Goal: Task Accomplishment & Management: Use online tool/utility

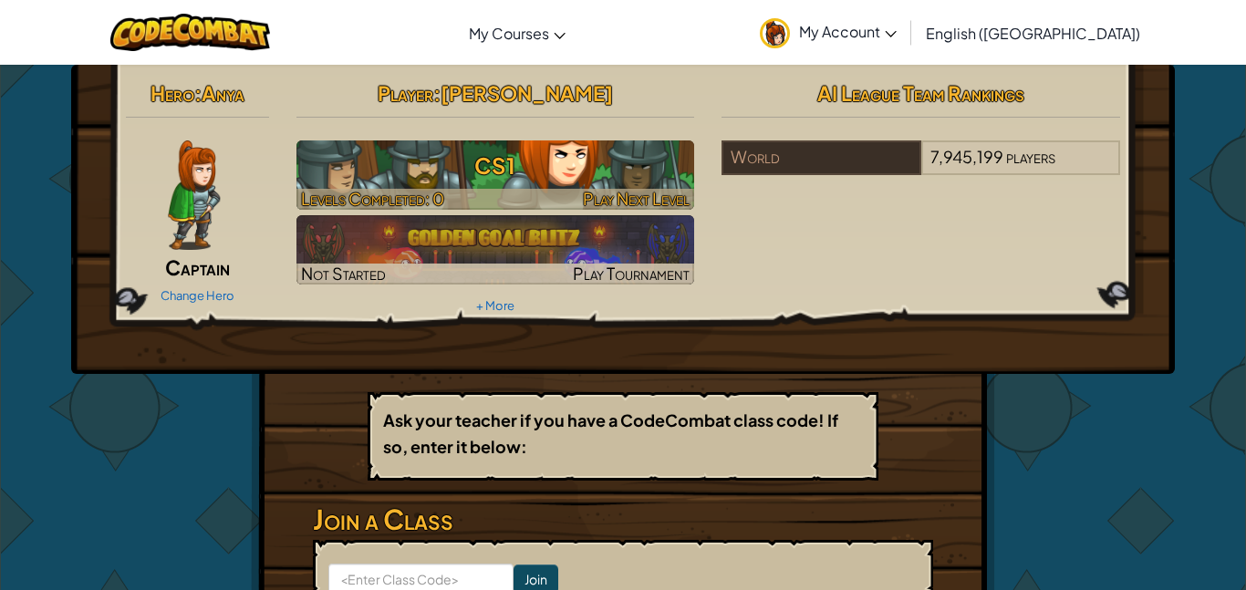
click at [611, 178] on h3 "CS1" at bounding box center [496, 165] width 399 height 41
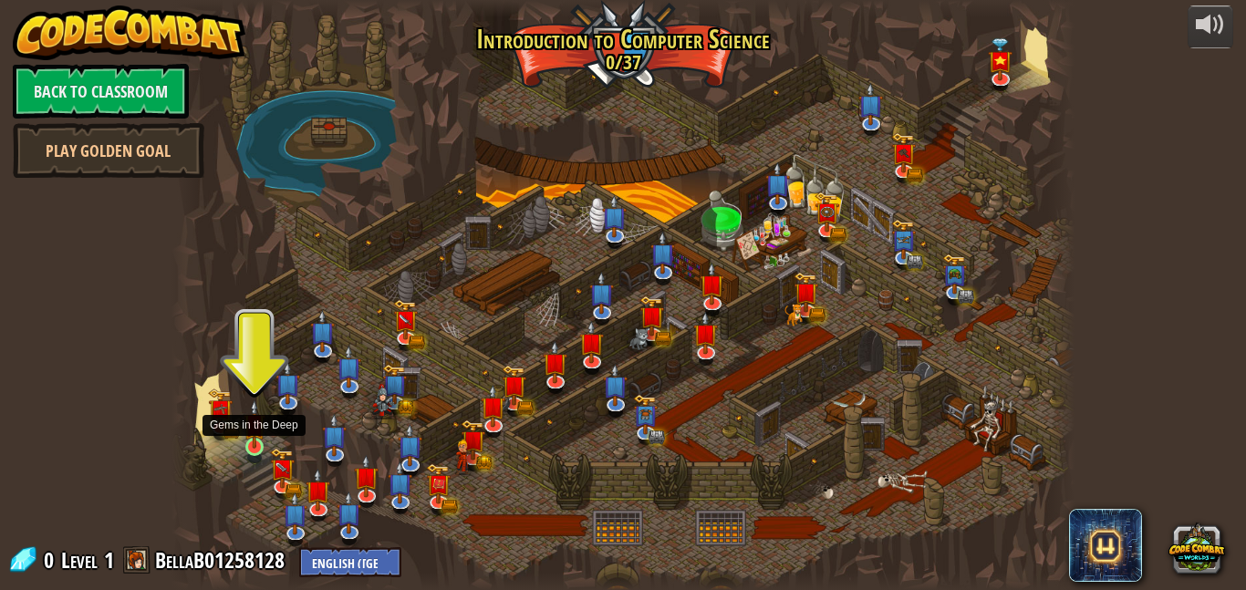
click at [251, 439] on img at bounding box center [254, 424] width 21 height 49
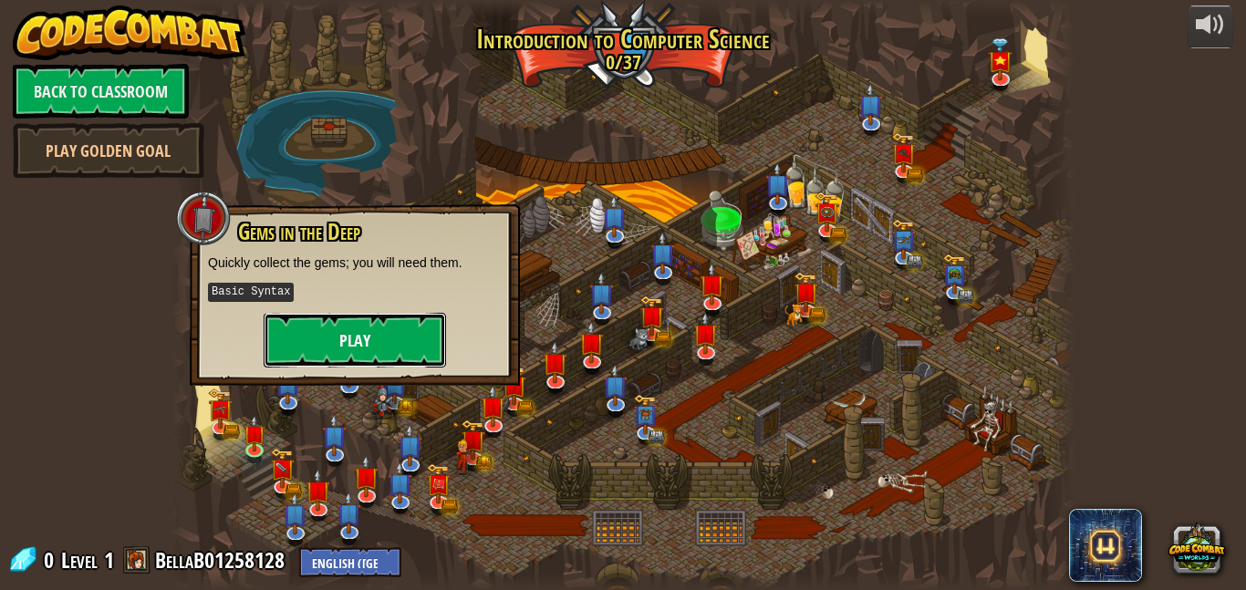
click at [357, 339] on button "Play" at bounding box center [355, 340] width 182 height 55
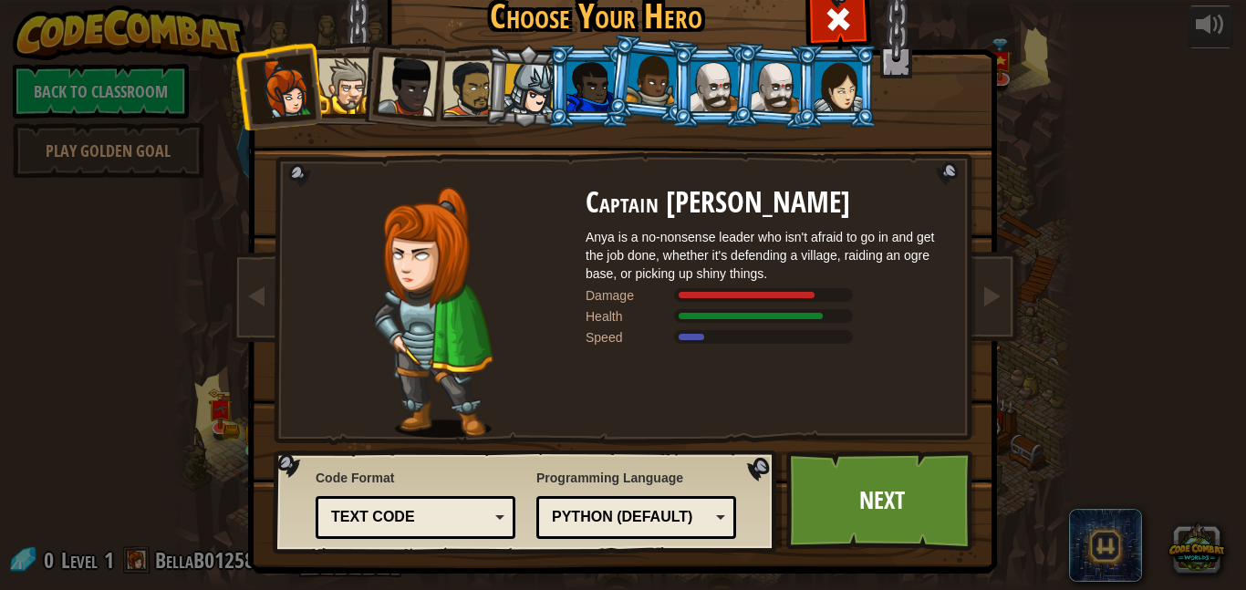
click at [651, 93] on div at bounding box center [652, 80] width 52 height 54
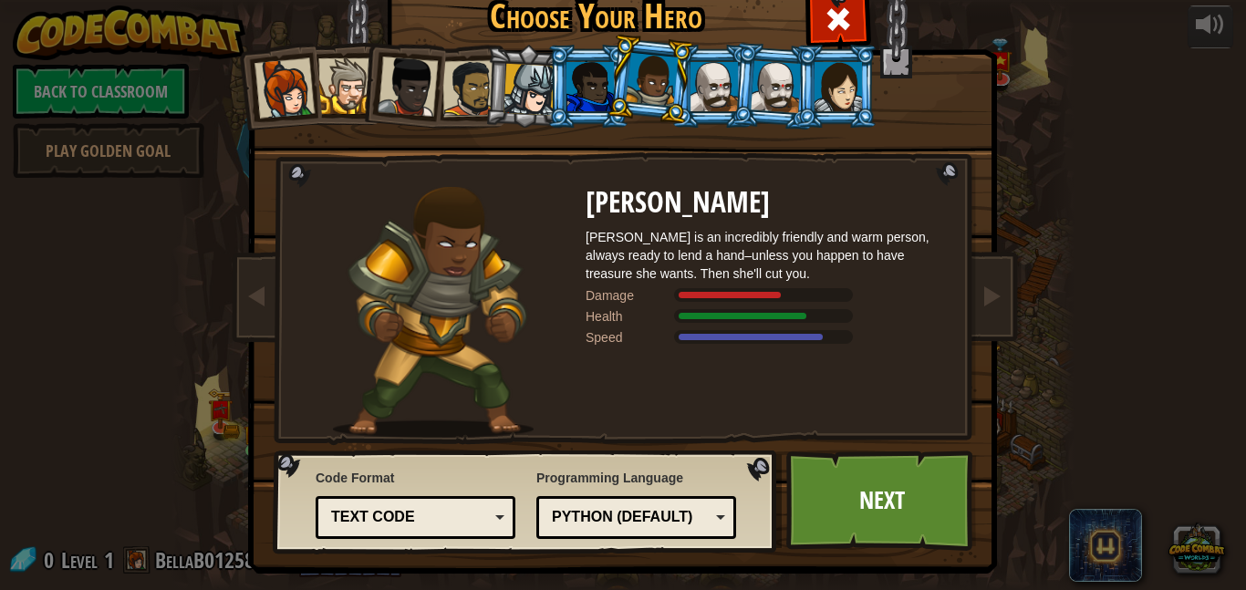
click at [877, 93] on li at bounding box center [837, 86] width 82 height 83
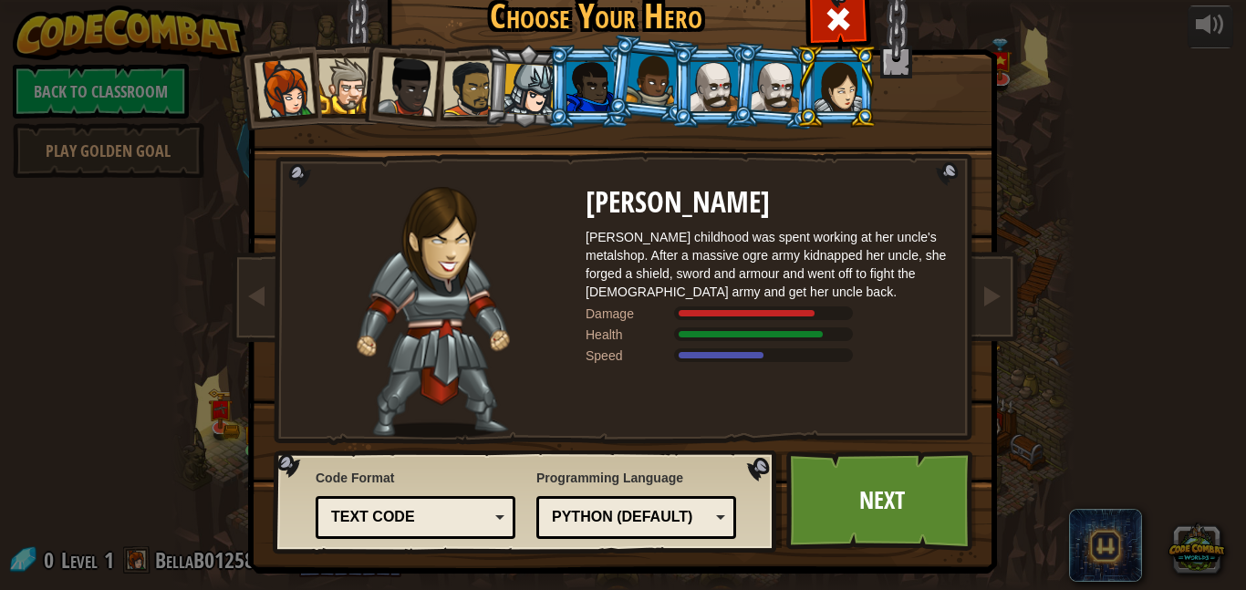
click at [776, 90] on div at bounding box center [776, 86] width 51 height 52
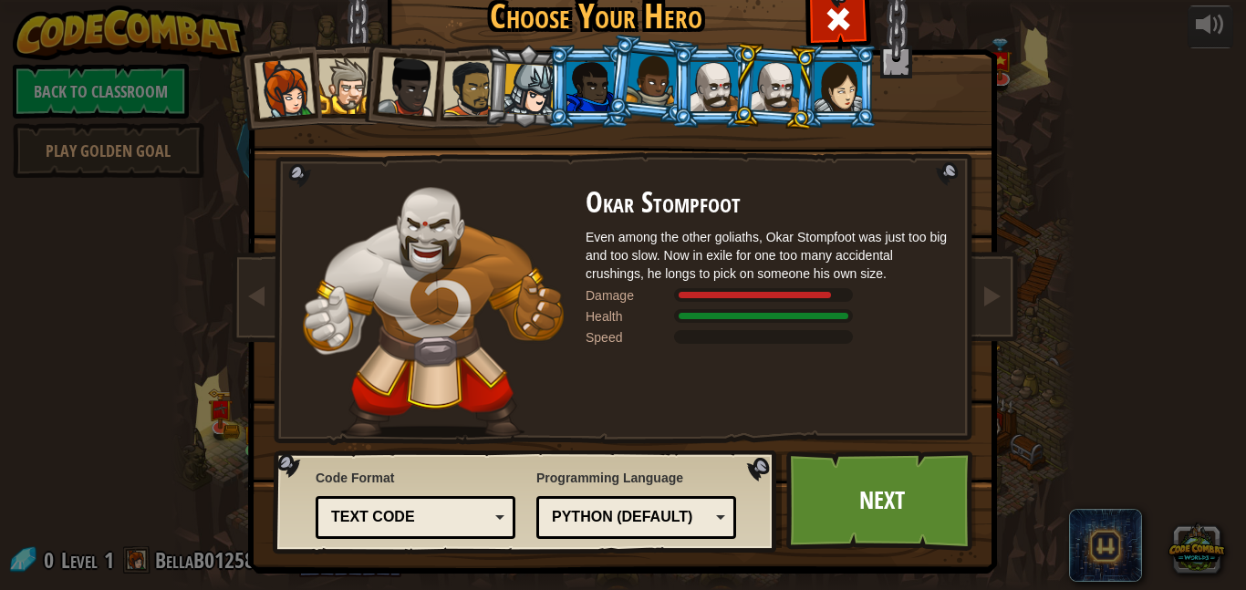
click at [704, 87] on div at bounding box center [714, 86] width 47 height 49
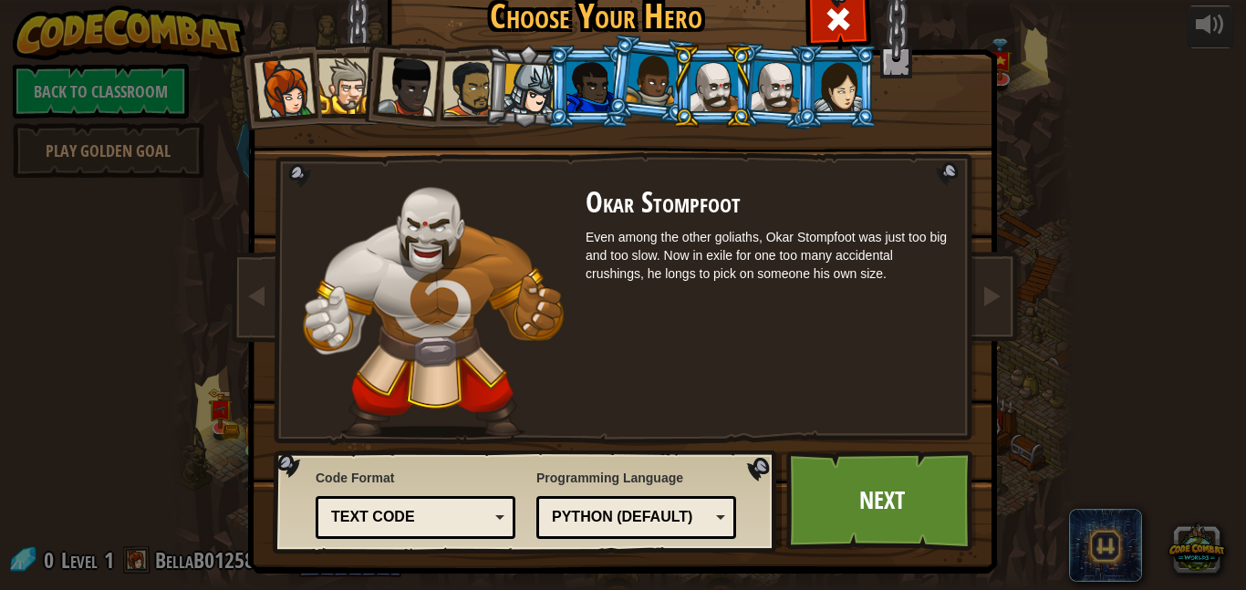
click at [630, 102] on li at bounding box center [650, 79] width 90 height 91
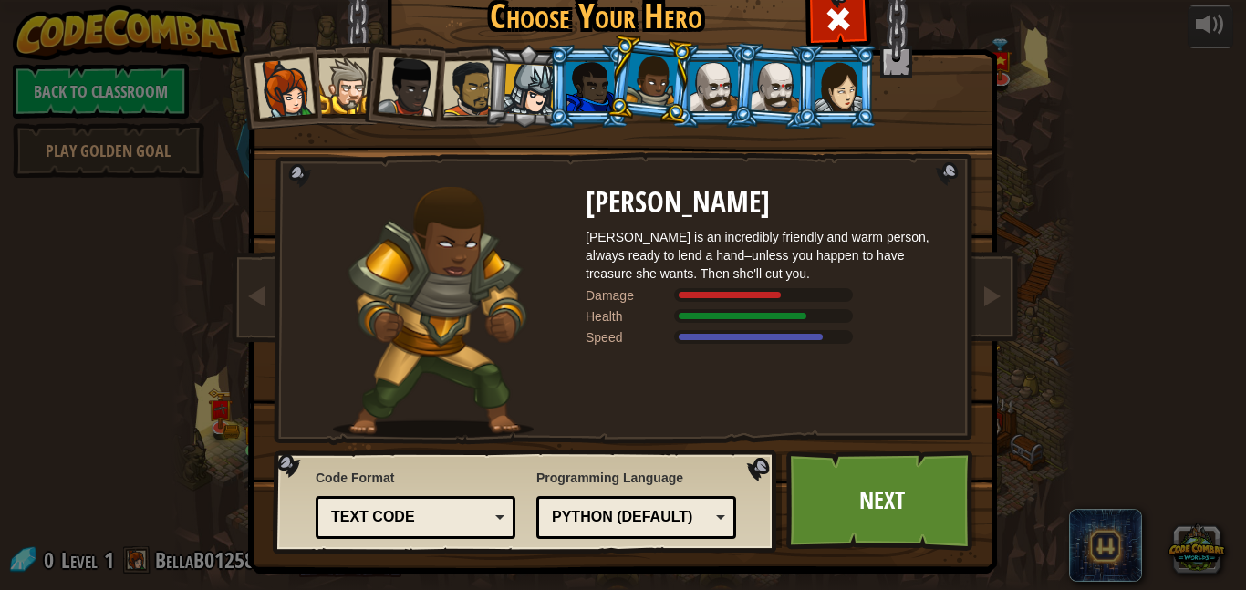
click at [596, 98] on div at bounding box center [590, 86] width 47 height 49
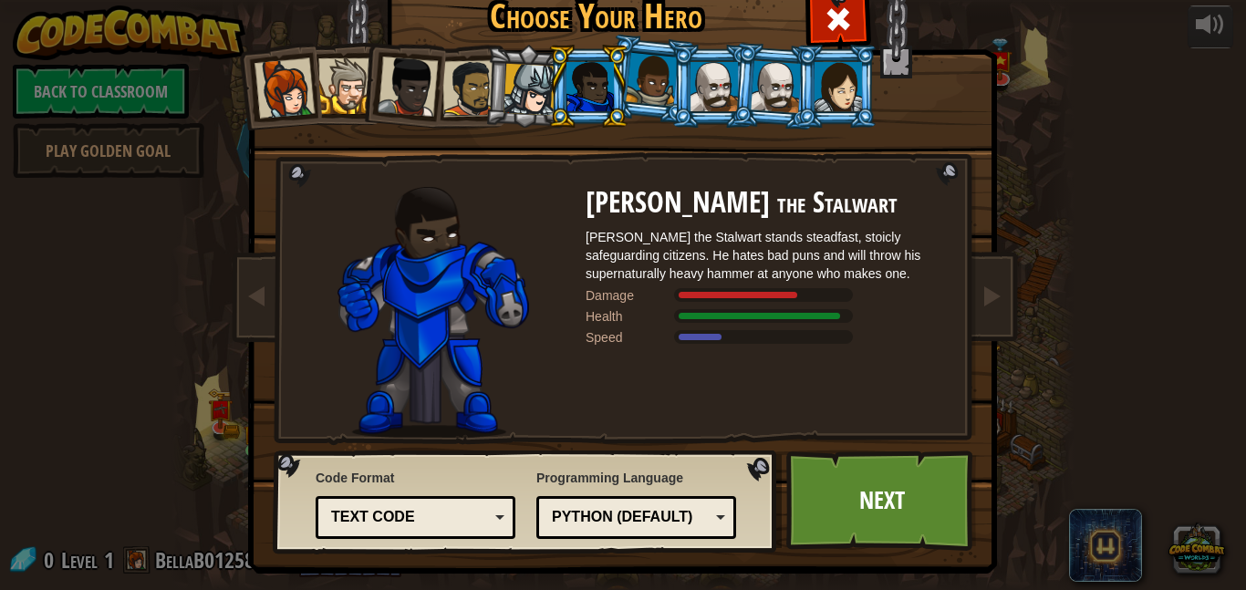
click at [525, 99] on div at bounding box center [530, 90] width 52 height 52
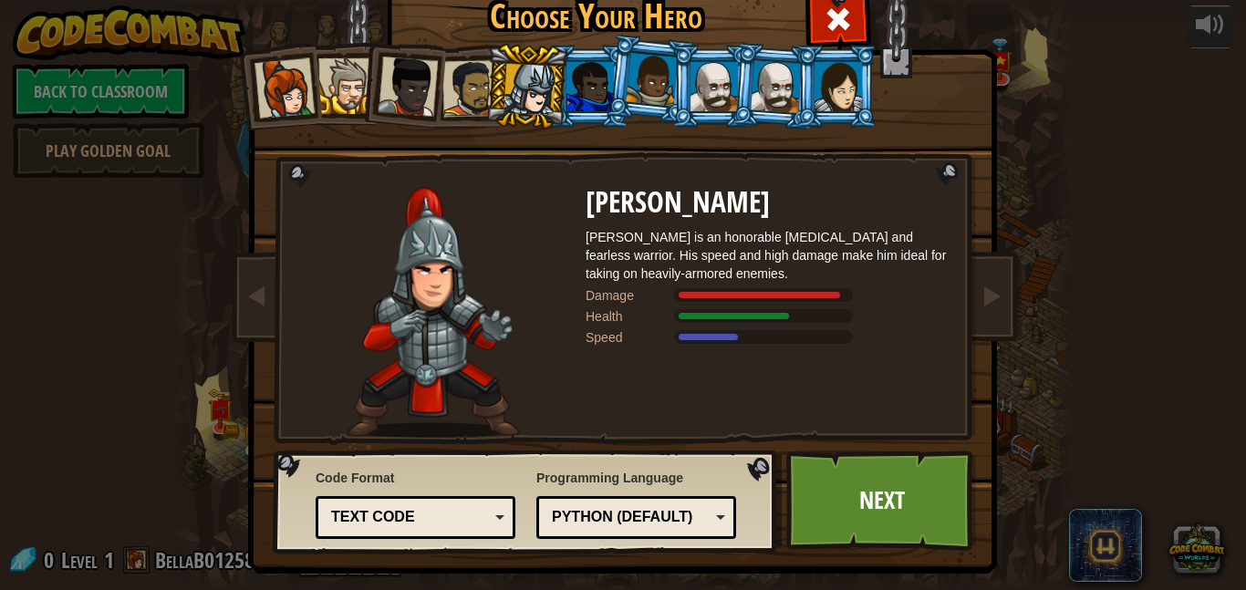
click at [449, 102] on div at bounding box center [471, 88] width 57 height 57
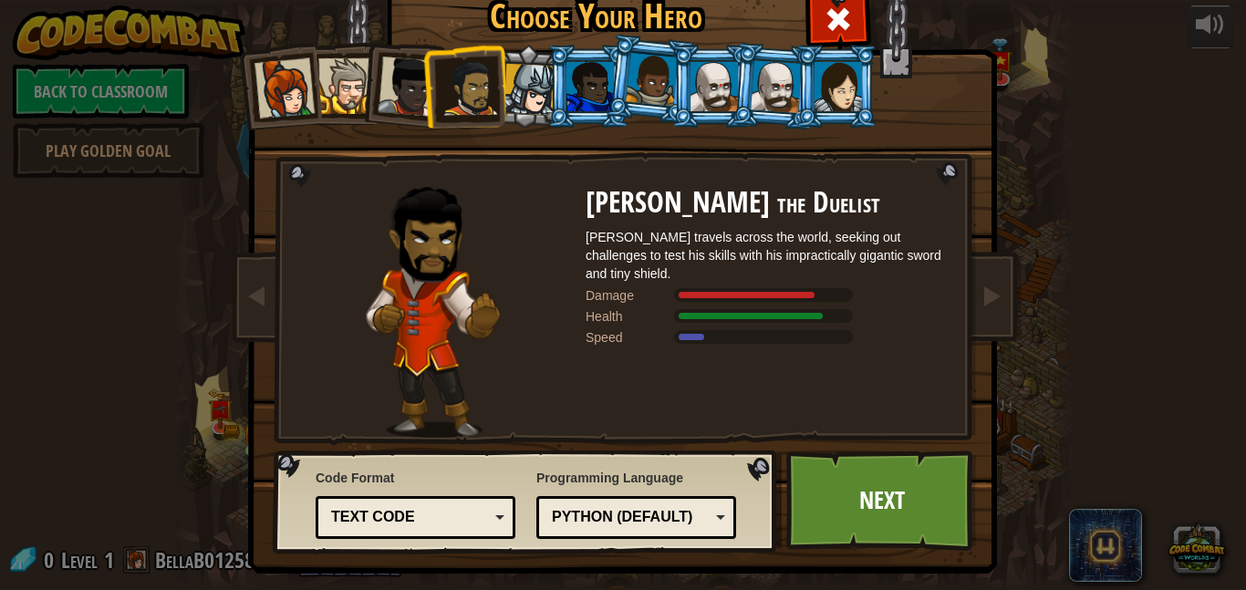
click at [409, 103] on div at bounding box center [408, 87] width 60 height 60
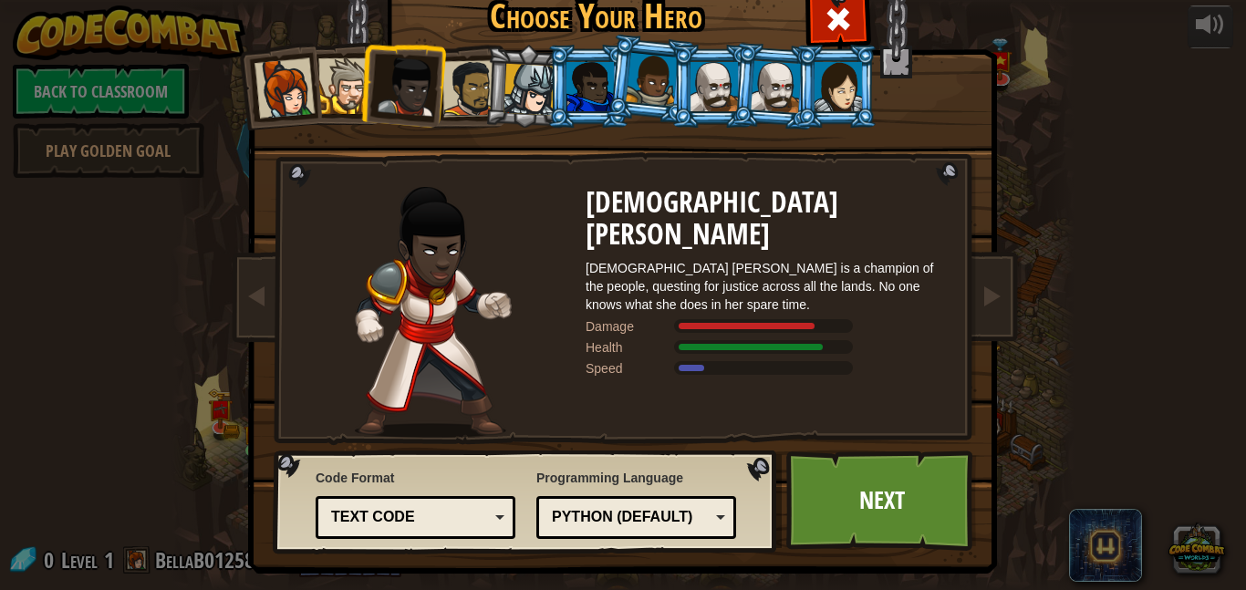
click at [346, 102] on div at bounding box center [346, 86] width 56 height 56
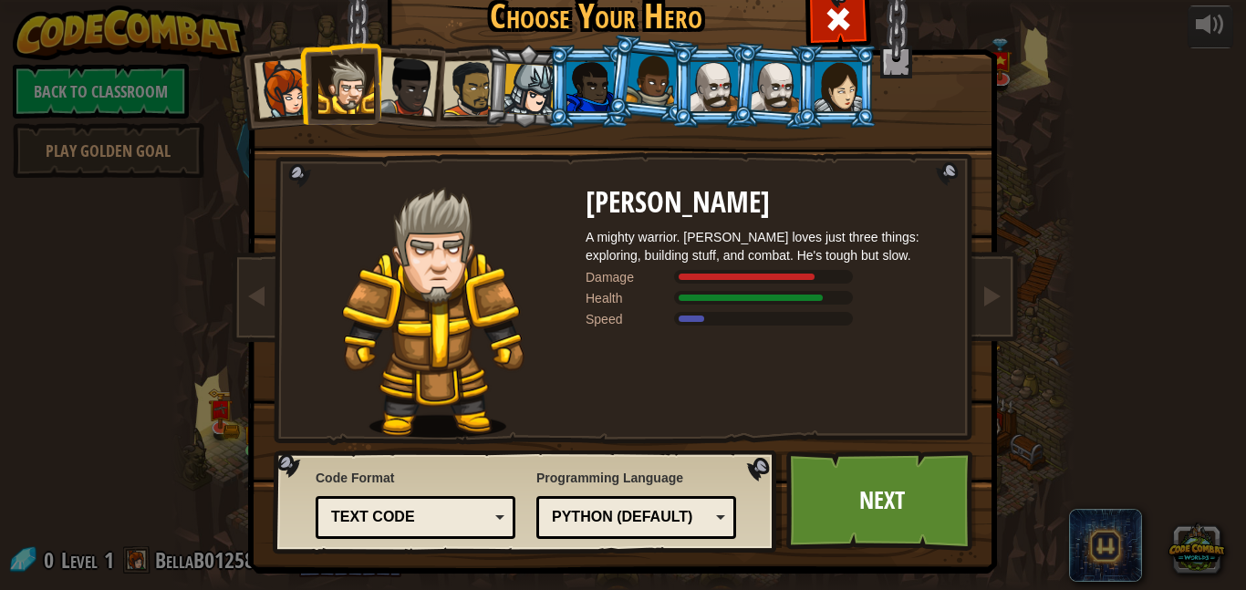
click at [283, 106] on div at bounding box center [285, 88] width 60 height 60
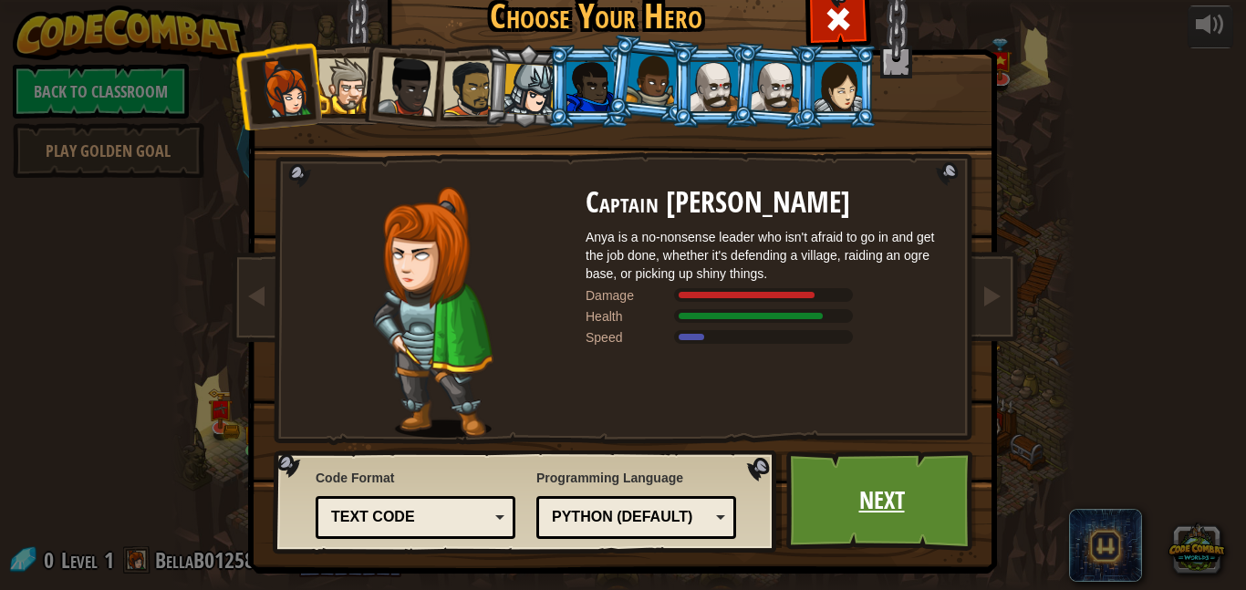
click at [938, 504] on link "Next" at bounding box center [881, 501] width 191 height 100
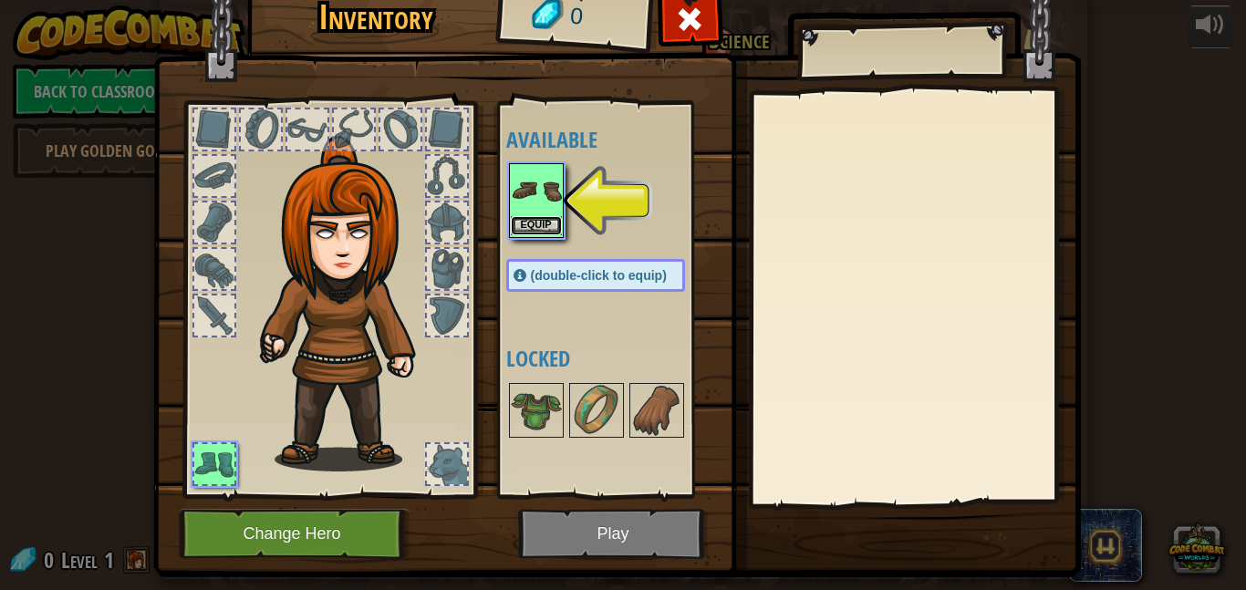
click at [543, 216] on button "Equip" at bounding box center [536, 225] width 51 height 19
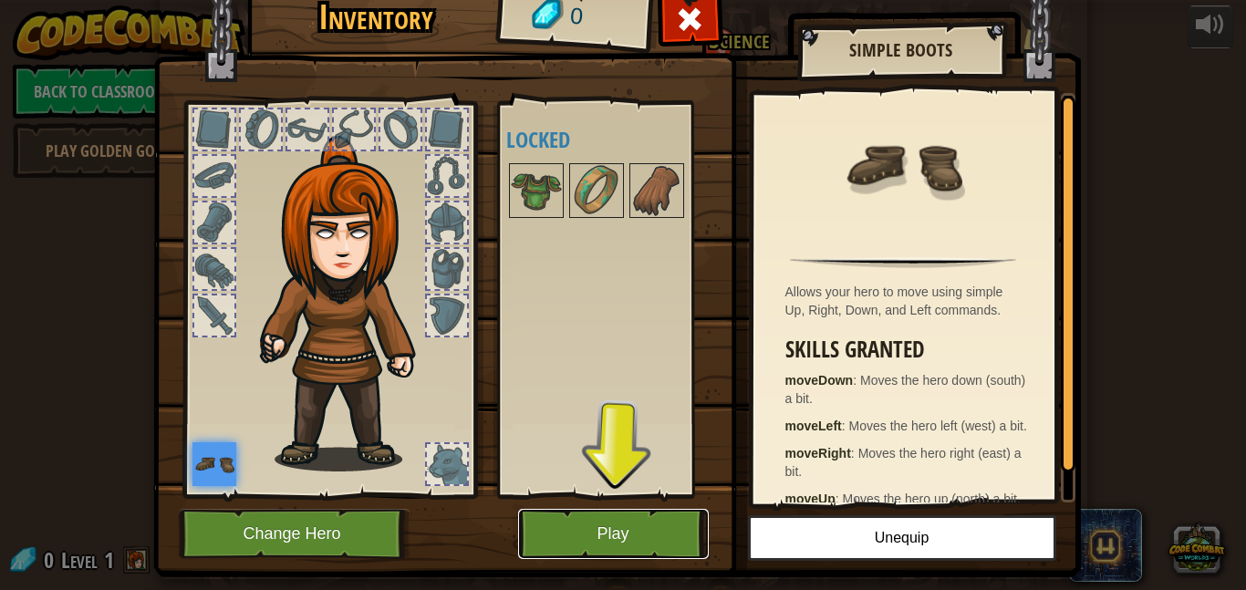
click at [658, 528] on button "Play" at bounding box center [613, 534] width 191 height 50
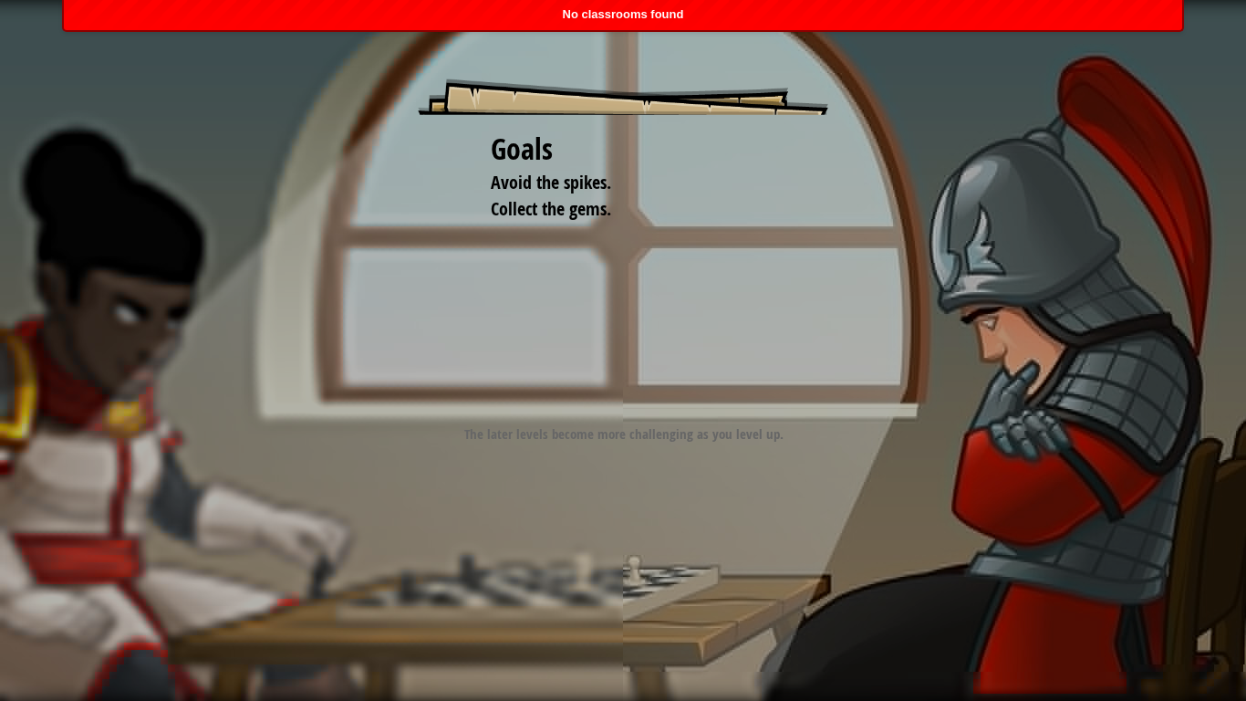
click at [632, 589] on div "Goals Avoid the spikes. Collect the gems. Start Level Error loading from server…" at bounding box center [623, 350] width 1246 height 701
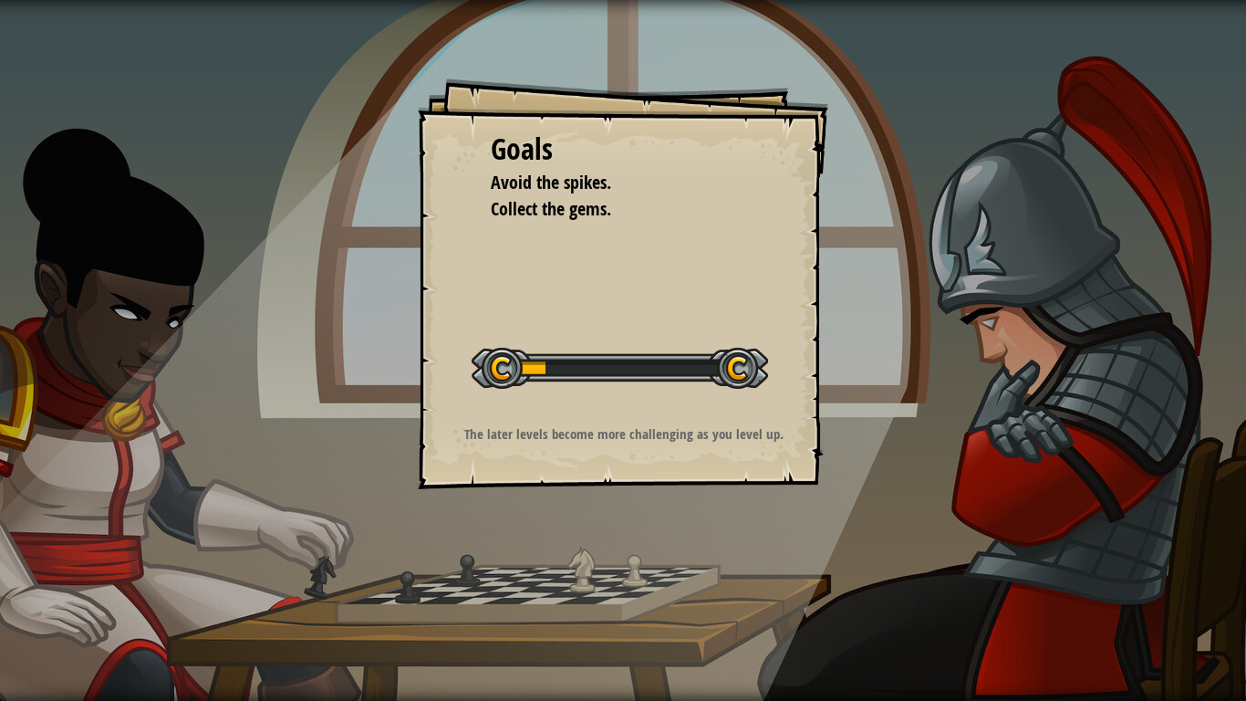
click at [583, 267] on div "Goals Avoid the spikes. Collect the gems. Start Level Error loading from server…" at bounding box center [623, 283] width 411 height 411
click at [590, 435] on p "The later levels become more challenging as you level up." at bounding box center [624, 433] width 366 height 19
click at [568, 419] on div "Goals Avoid the spikes. Collect the gems. Start Level Error loading from server…" at bounding box center [623, 283] width 411 height 411
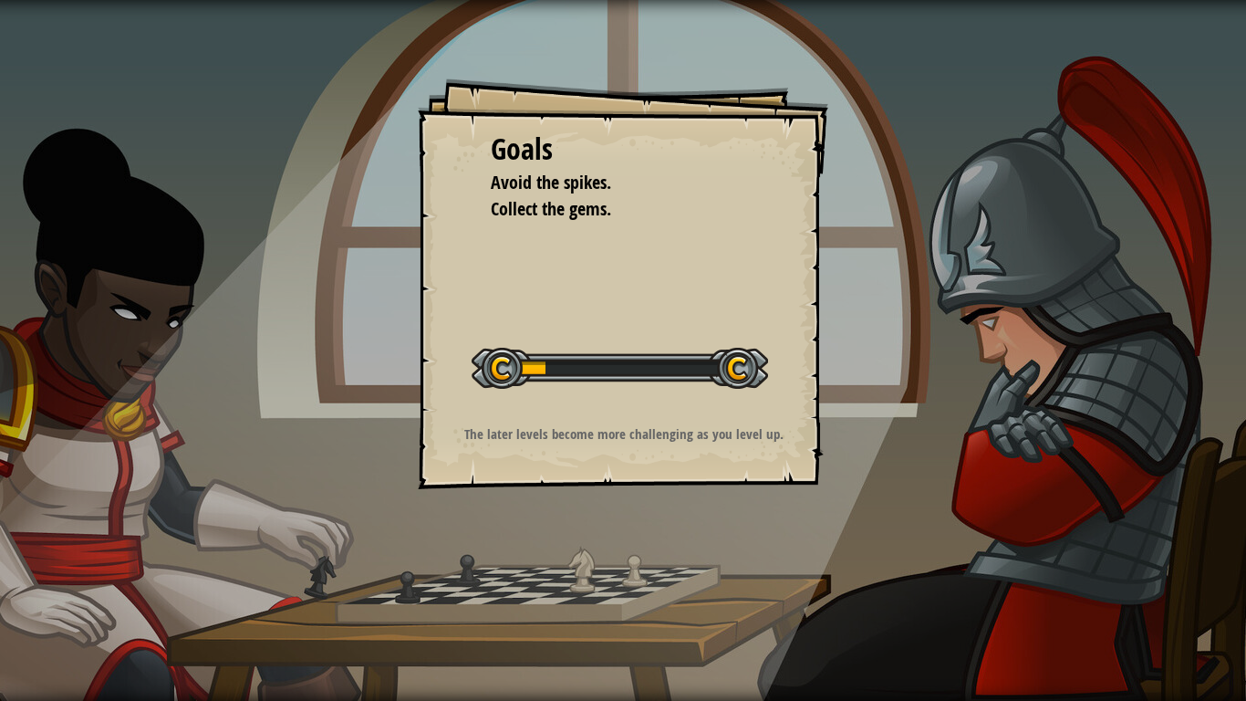
click at [634, 363] on div at bounding box center [620, 368] width 297 height 41
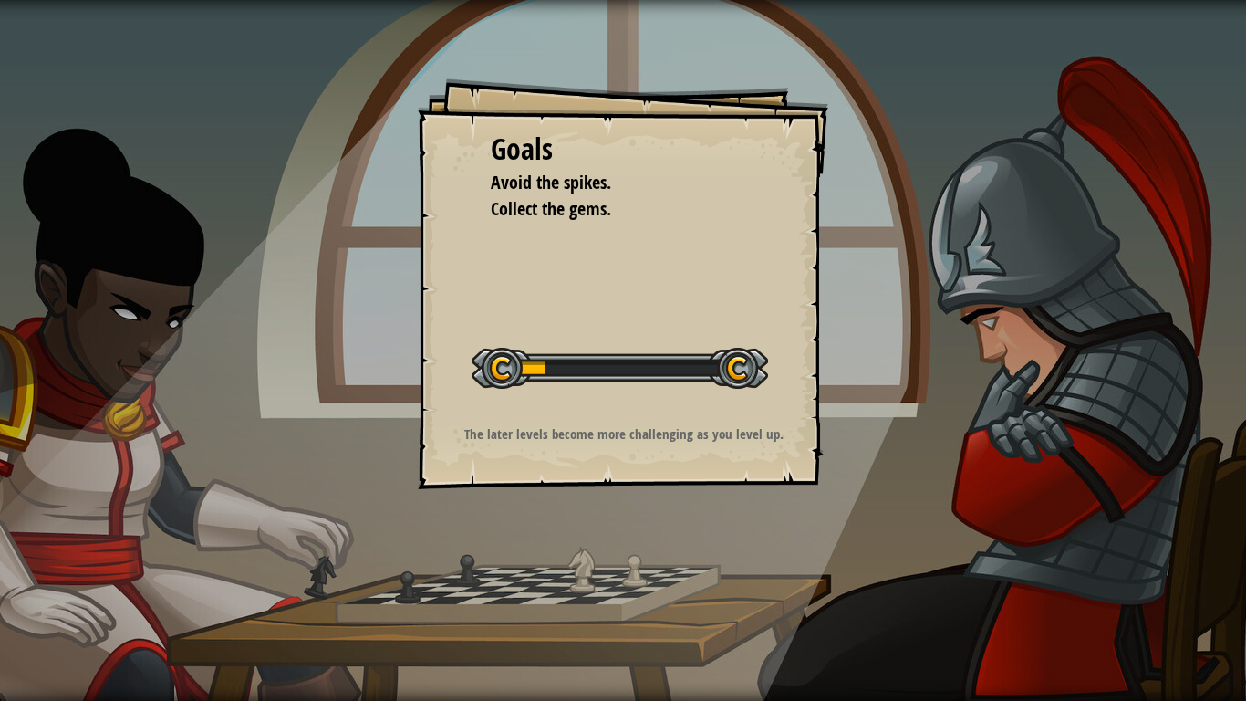
click at [634, 363] on div at bounding box center [620, 368] width 297 height 41
click at [635, 373] on div at bounding box center [620, 368] width 297 height 41
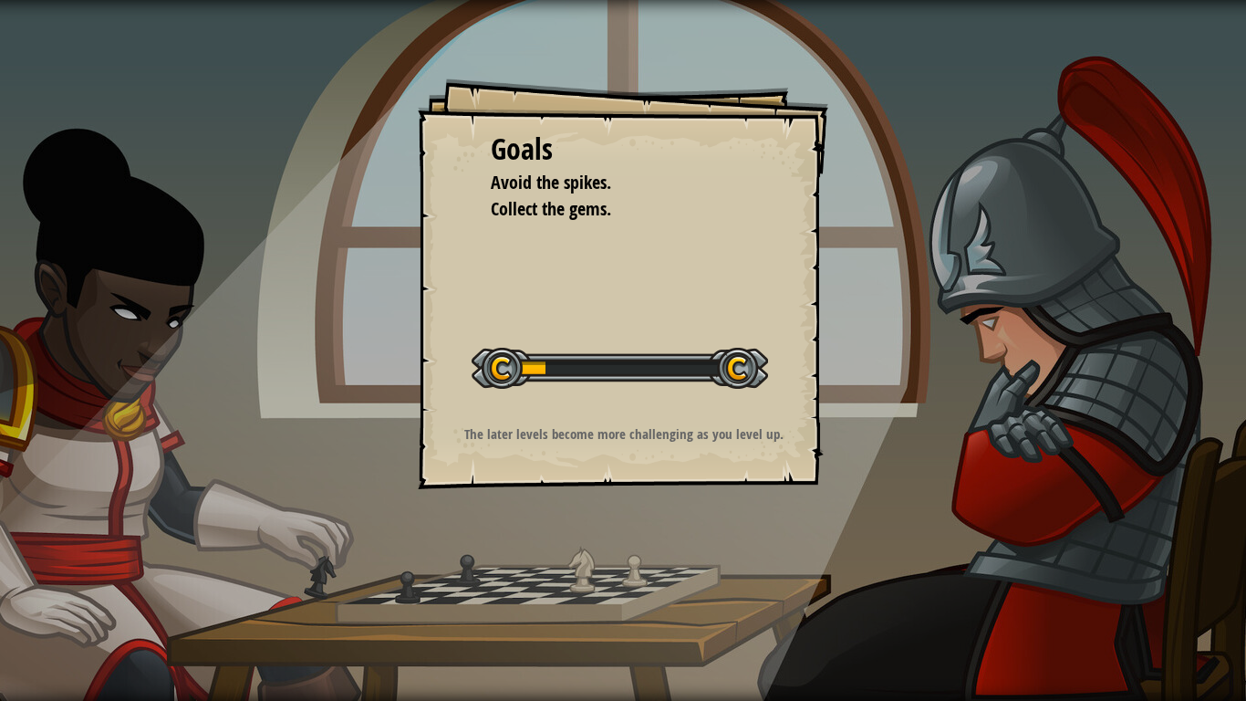
click at [635, 373] on div at bounding box center [620, 368] width 297 height 41
click at [636, 373] on div at bounding box center [620, 368] width 297 height 41
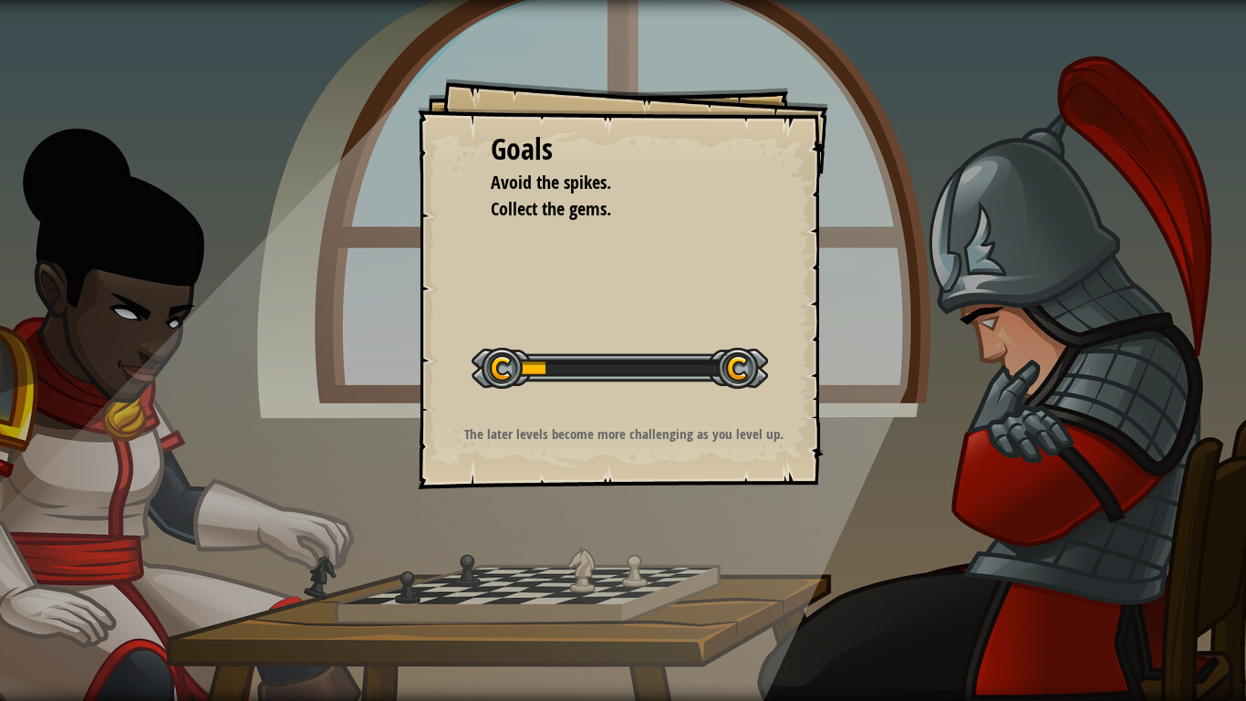
click at [636, 373] on div at bounding box center [620, 368] width 297 height 41
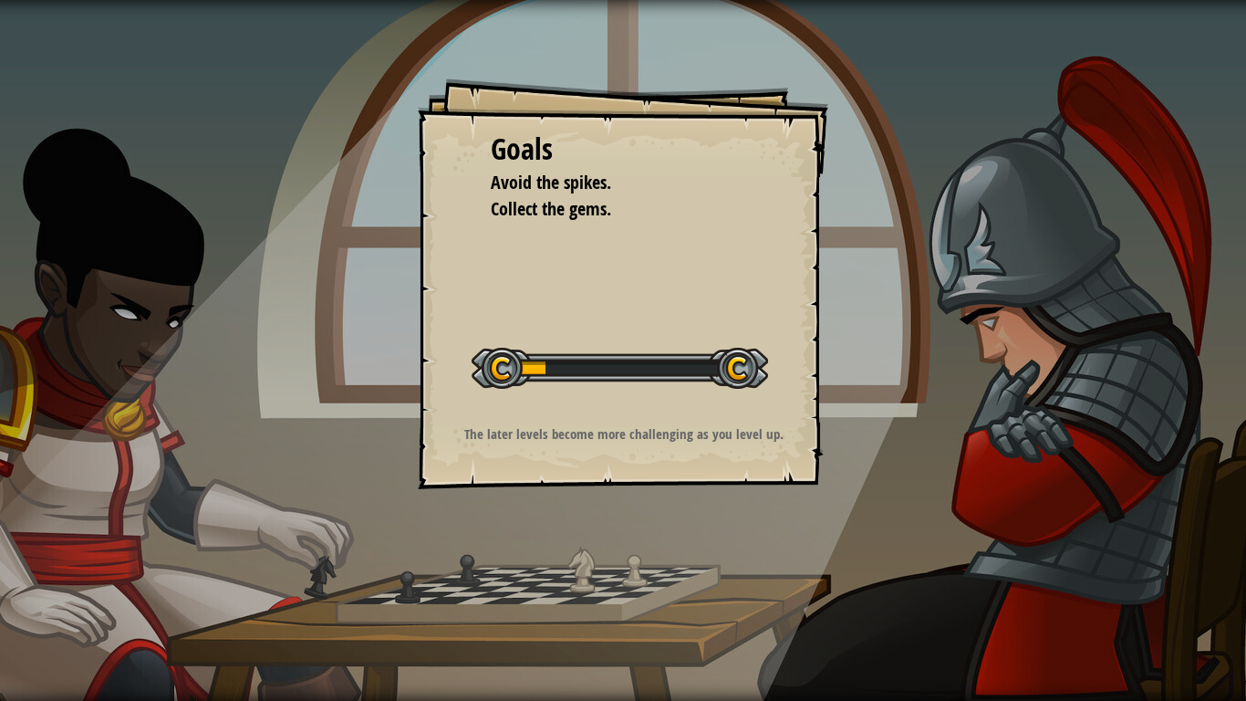
click at [636, 373] on div at bounding box center [620, 368] width 297 height 41
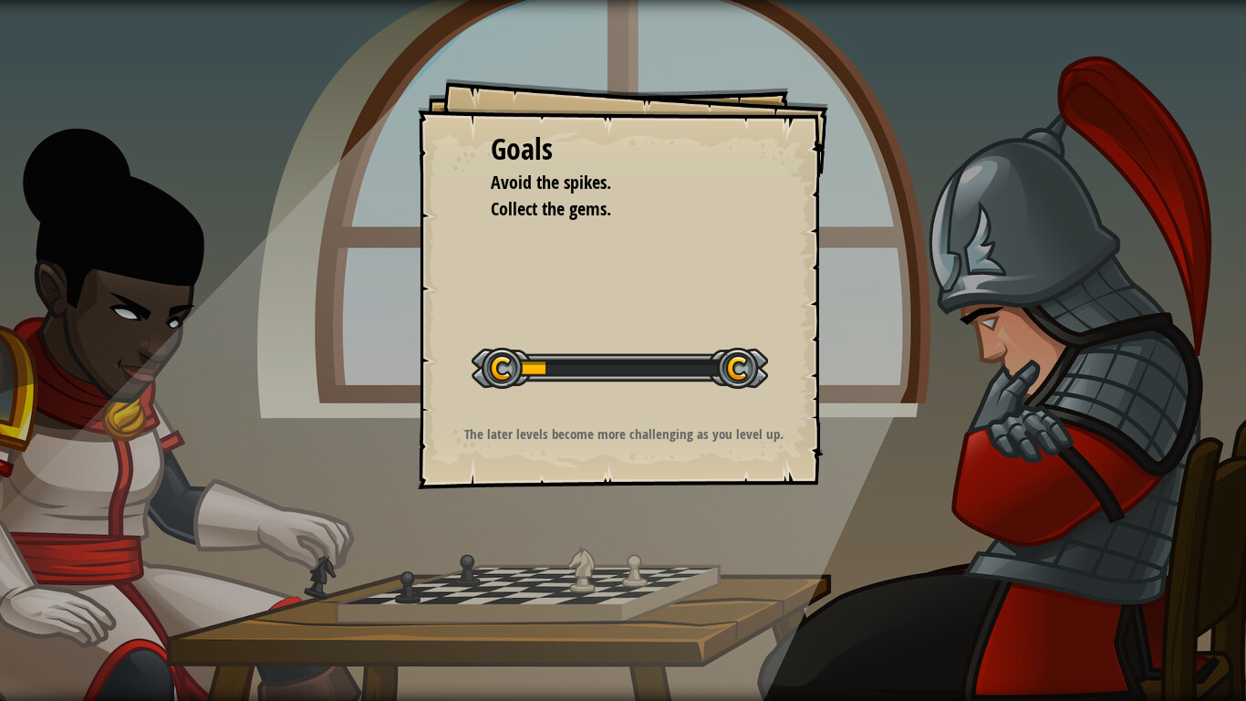
click at [636, 373] on div at bounding box center [620, 368] width 297 height 41
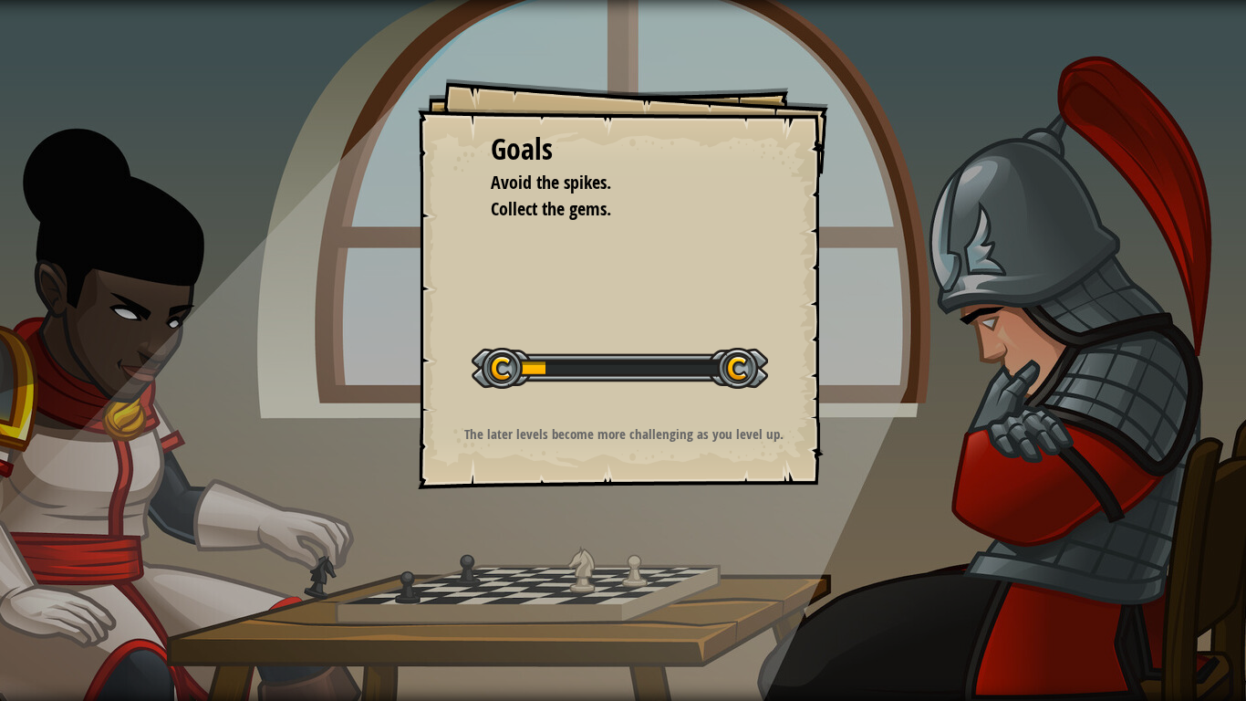
click at [636, 373] on div at bounding box center [620, 368] width 297 height 41
click at [631, 362] on div at bounding box center [620, 368] width 297 height 41
